Goal: Task Accomplishment & Management: Use online tool/utility

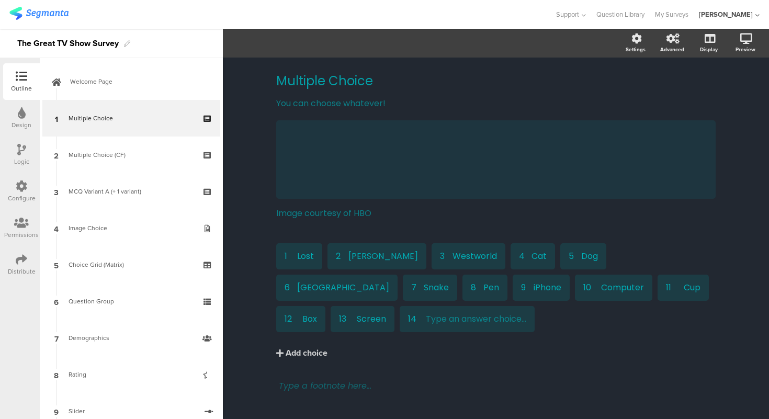
click at [31, 143] on div "Logic" at bounding box center [21, 154] width 37 height 37
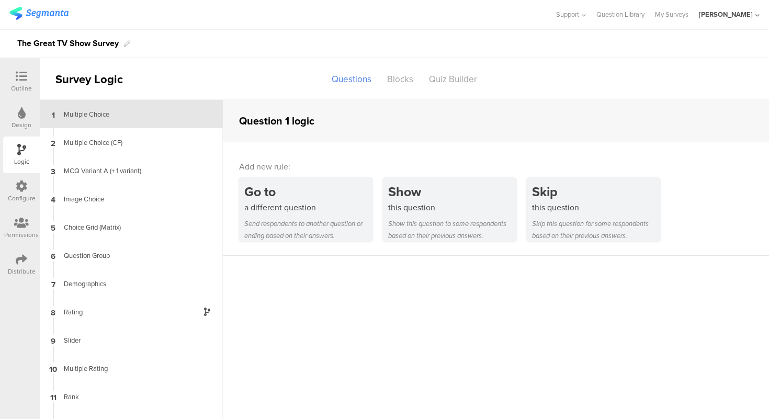
click at [27, 123] on div "Design" at bounding box center [22, 124] width 20 height 9
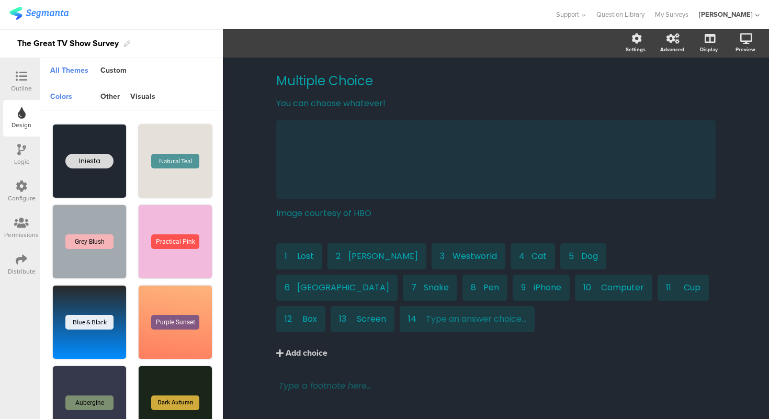
click at [23, 85] on div "Outline" at bounding box center [21, 88] width 21 height 9
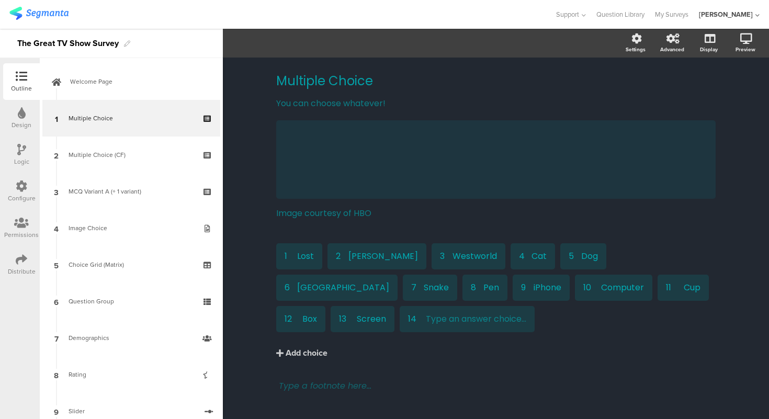
click at [18, 157] on div "Logic" at bounding box center [21, 161] width 15 height 9
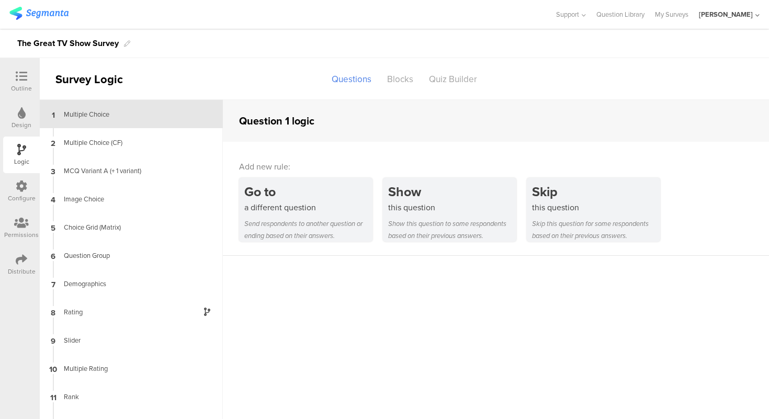
click at [241, 79] on sg-section-page-header "Survey Logic Questions Blocks Quiz Builder" at bounding box center [404, 79] width 729 height 42
click at [19, 199] on div "Configure" at bounding box center [22, 197] width 28 height 9
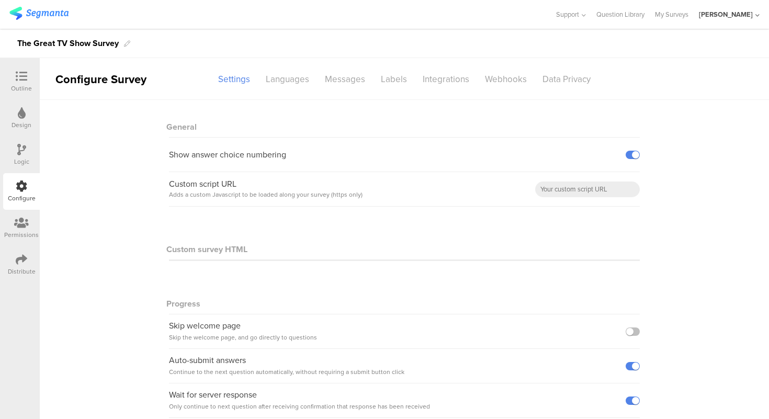
click at [18, 236] on div "Permissions" at bounding box center [21, 234] width 35 height 9
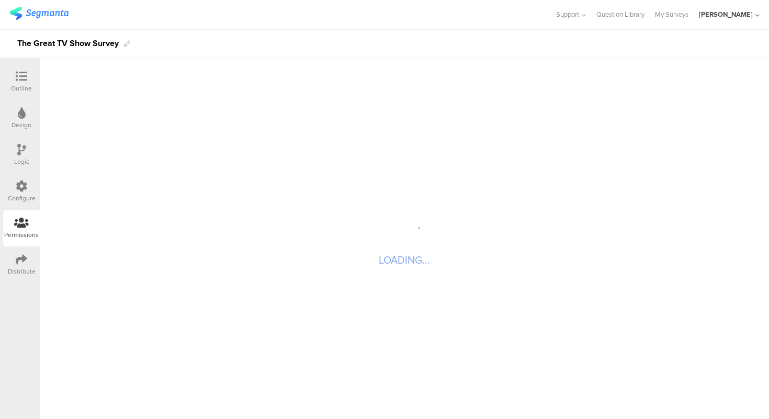
click at [18, 195] on div "Configure" at bounding box center [22, 197] width 28 height 9
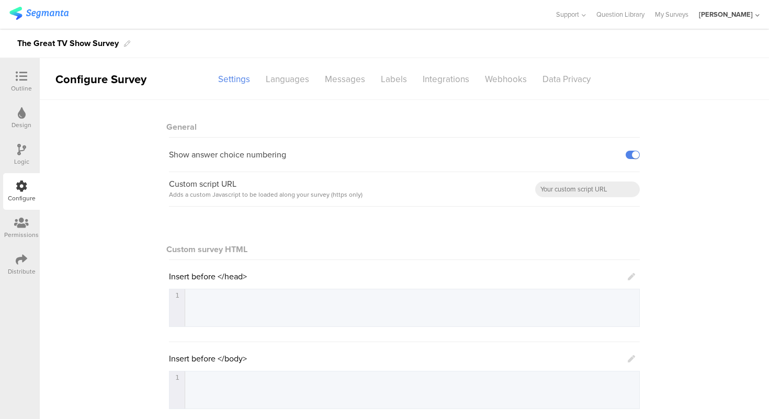
click at [18, 157] on div "Logic" at bounding box center [21, 161] width 15 height 9
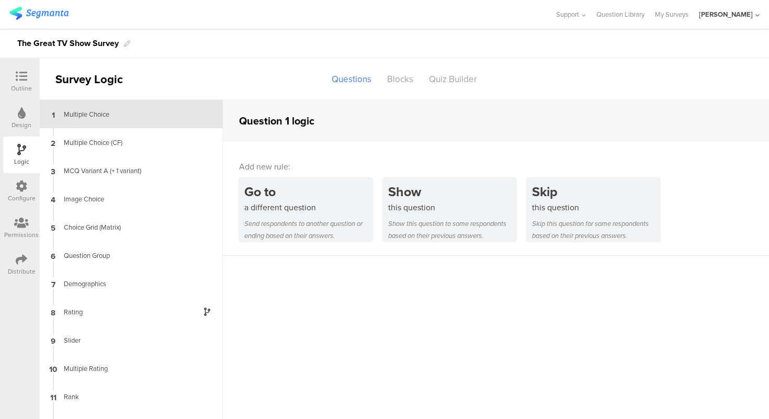
click at [22, 196] on div "Configure" at bounding box center [22, 197] width 28 height 9
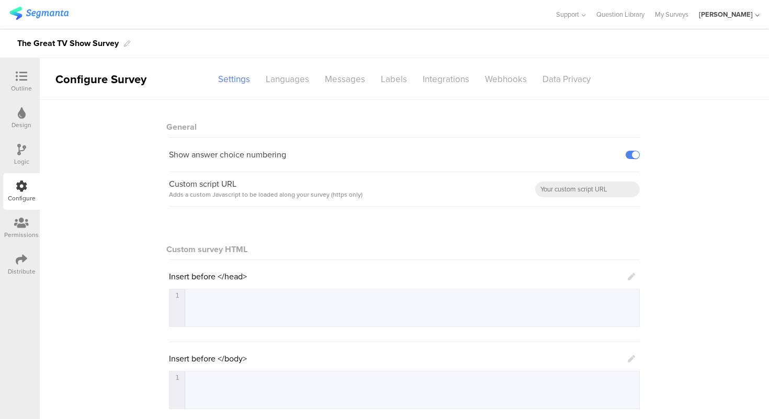
click at [22, 159] on div "Logic" at bounding box center [21, 161] width 15 height 9
